Goal: Navigation & Orientation: Find specific page/section

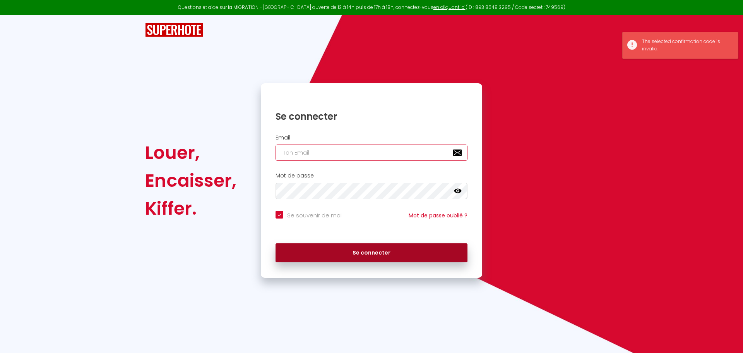
type input "[PERSON_NAME][EMAIL_ADDRESS][DOMAIN_NAME]"
click at [419, 256] on button "Se connecter" at bounding box center [372, 252] width 192 height 19
checkbox input "true"
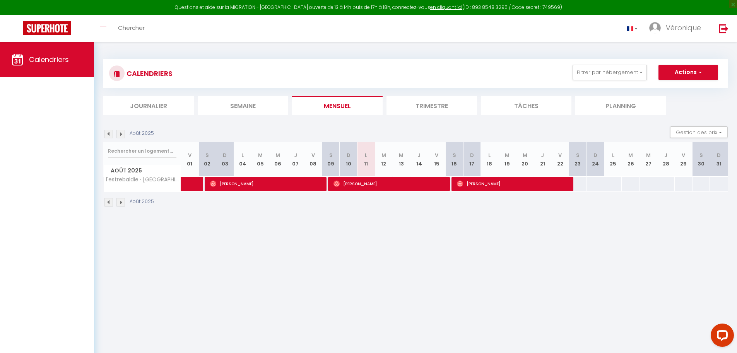
click at [121, 135] on img at bounding box center [120, 134] width 9 height 9
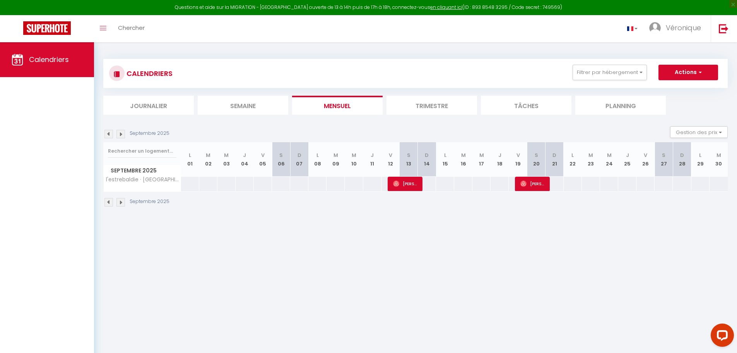
click at [122, 132] on img at bounding box center [120, 134] width 9 height 9
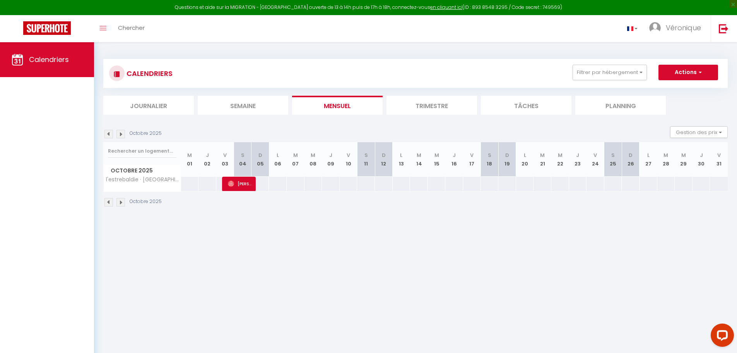
click at [122, 135] on img at bounding box center [120, 134] width 9 height 9
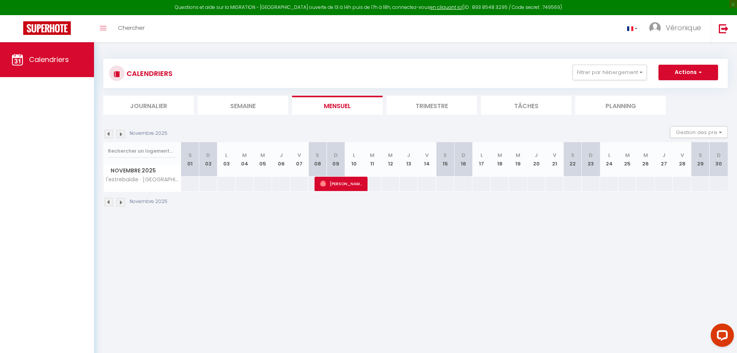
click at [106, 135] on img at bounding box center [108, 134] width 9 height 9
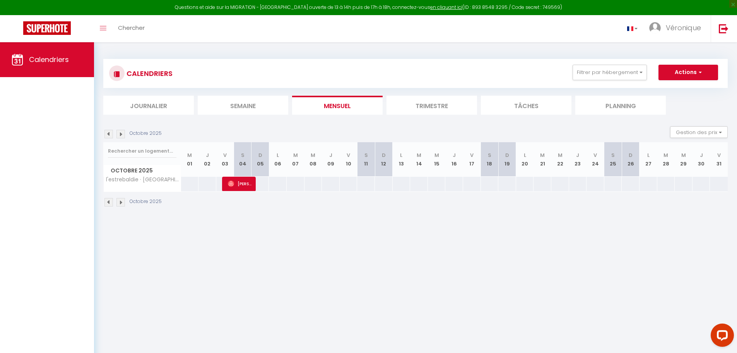
click at [106, 135] on img at bounding box center [108, 134] width 9 height 9
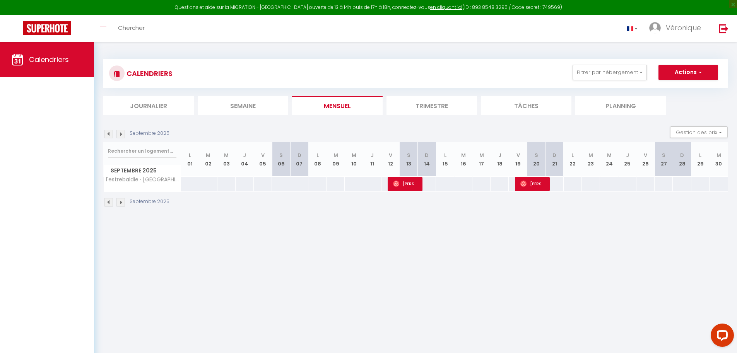
click at [106, 135] on img at bounding box center [108, 134] width 9 height 9
